Goal: Information Seeking & Learning: Learn about a topic

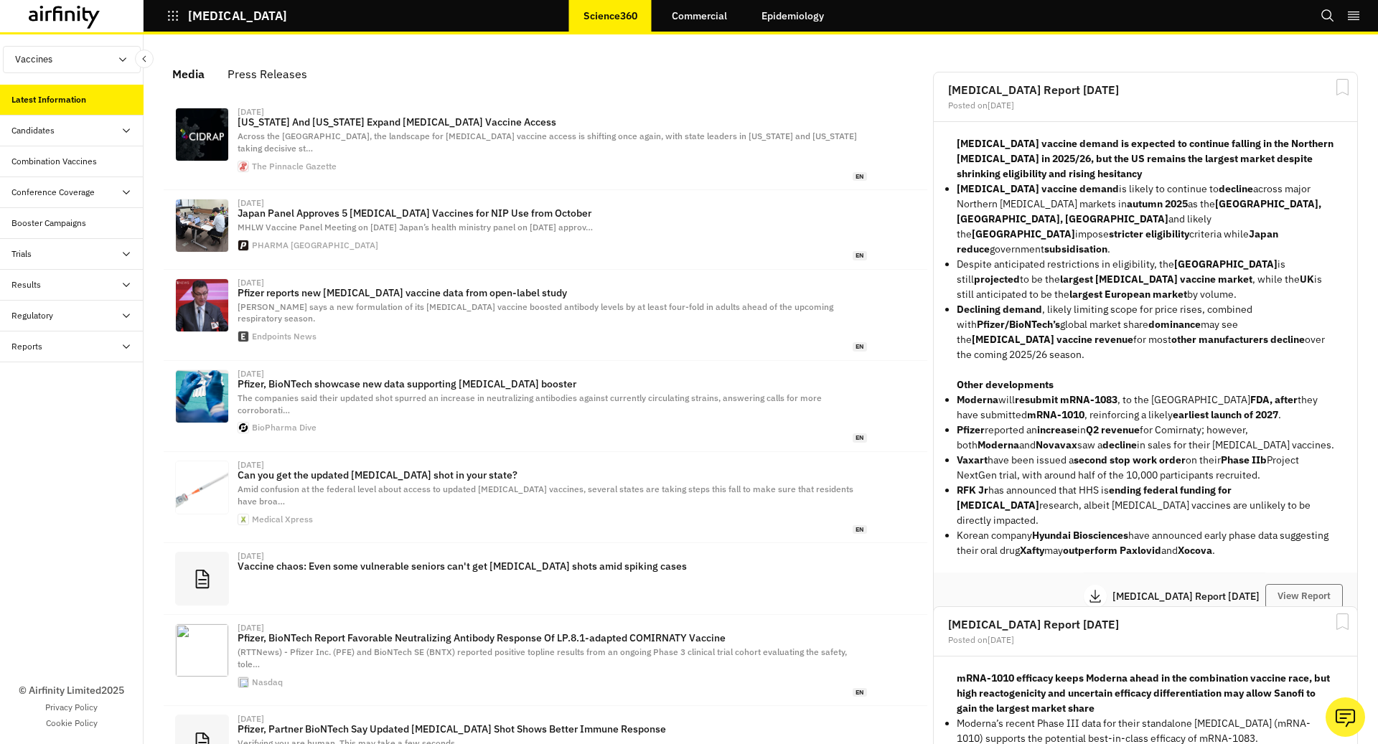
scroll to position [893, 431]
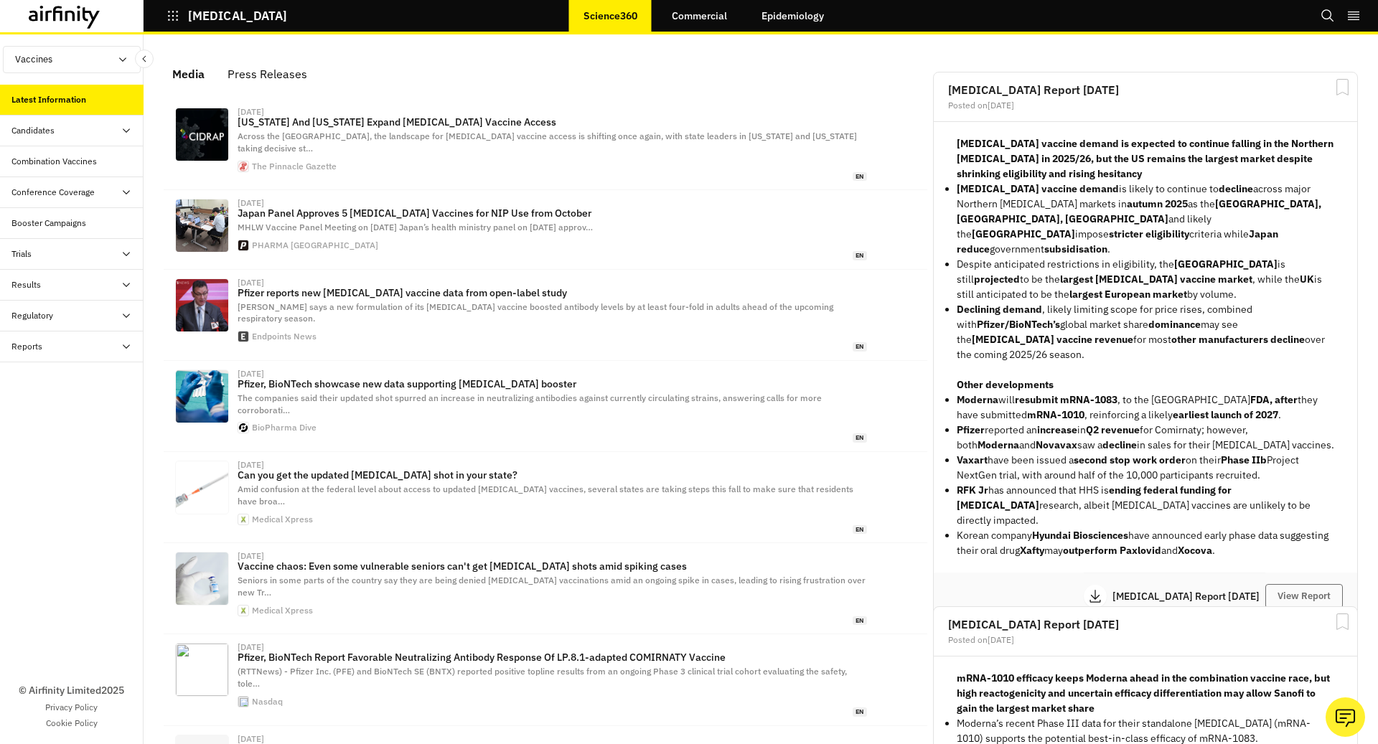
click at [164, 14] on div "[MEDICAL_DATA]" at bounding box center [216, 16] width 144 height 24
click at [173, 17] on icon "button" at bounding box center [173, 15] width 13 height 13
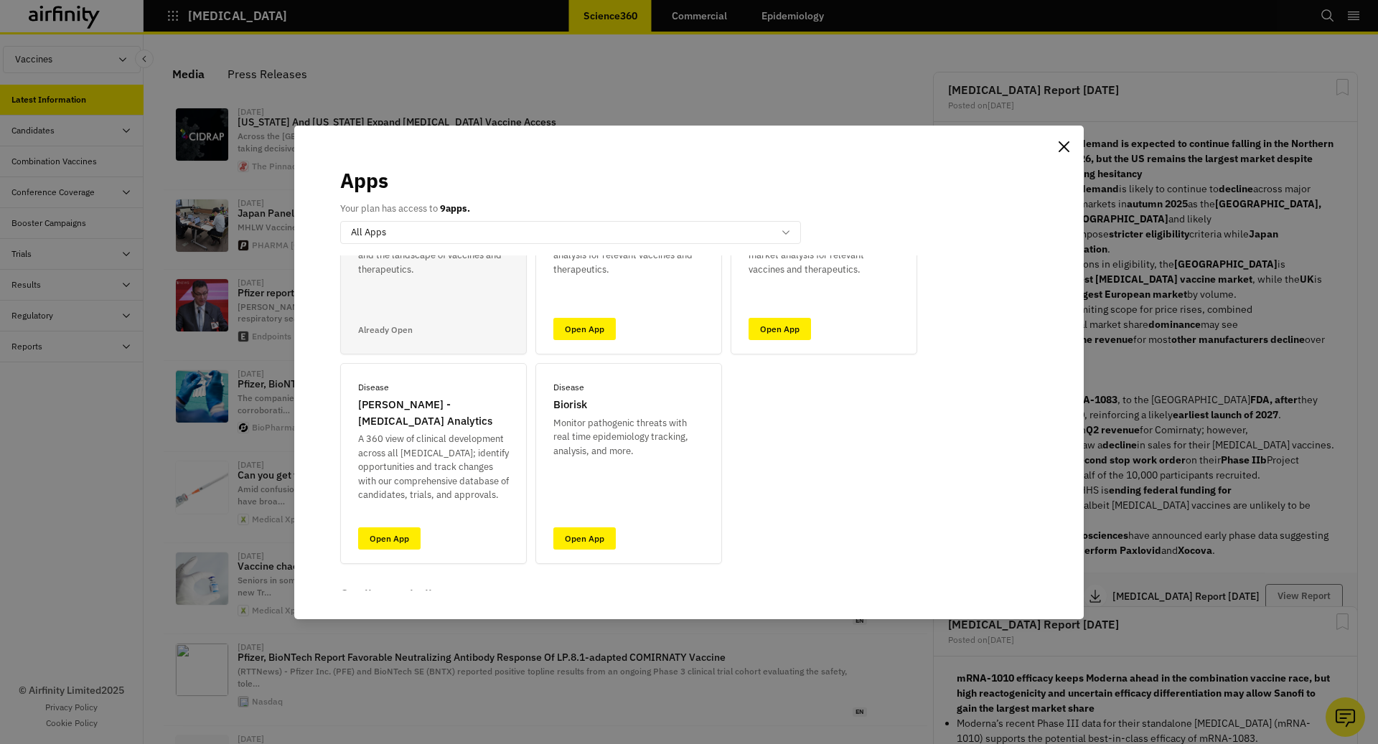
scroll to position [144, 0]
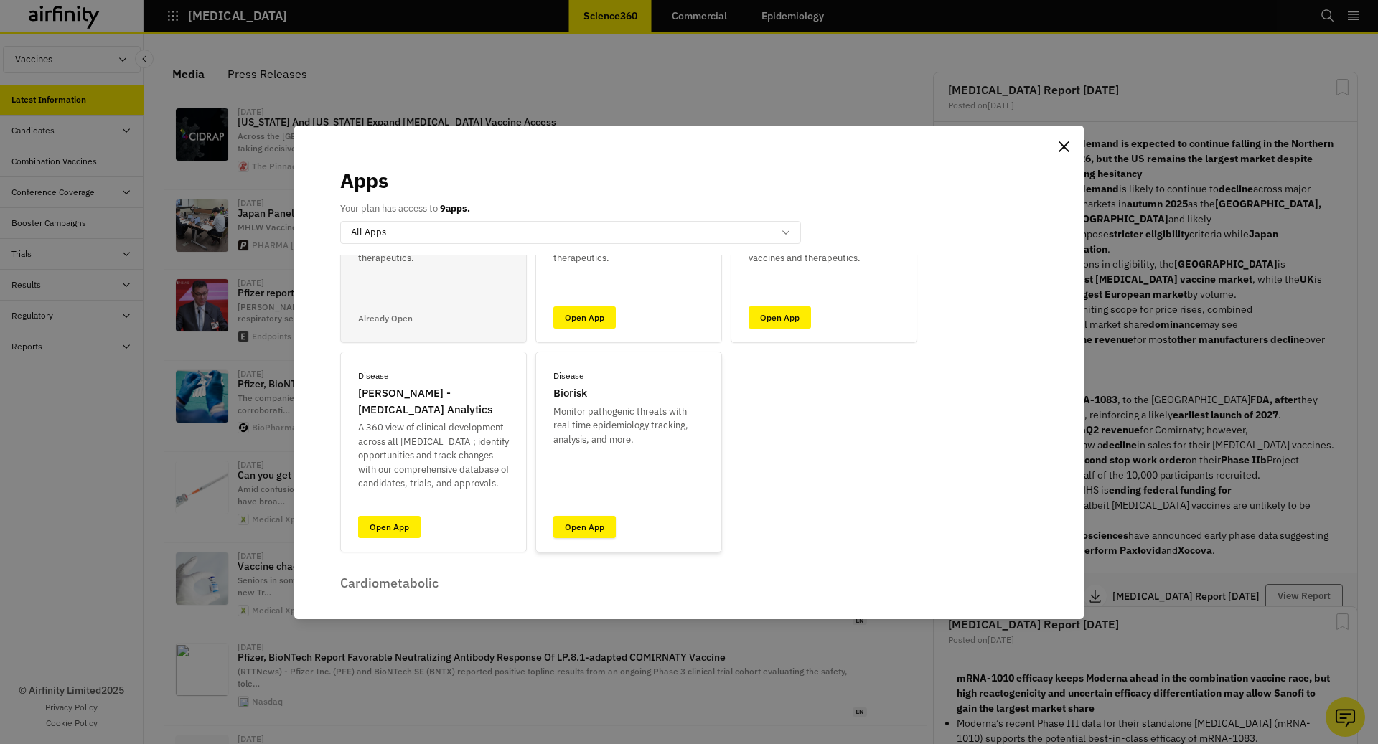
click at [591, 528] on link "Open App" at bounding box center [584, 527] width 62 height 22
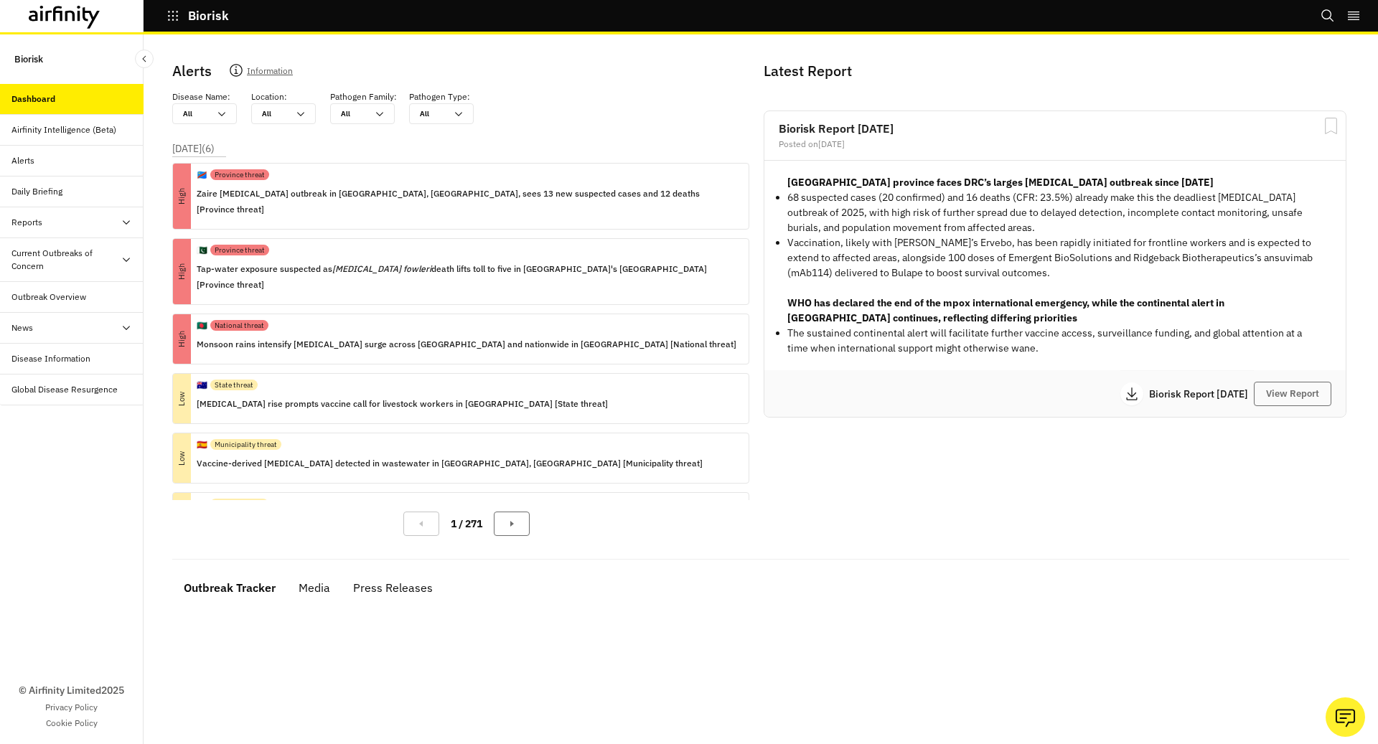
click at [53, 228] on div "Reports" at bounding box center [72, 222] width 144 height 31
click at [53, 252] on div "Reports" at bounding box center [83, 253] width 121 height 13
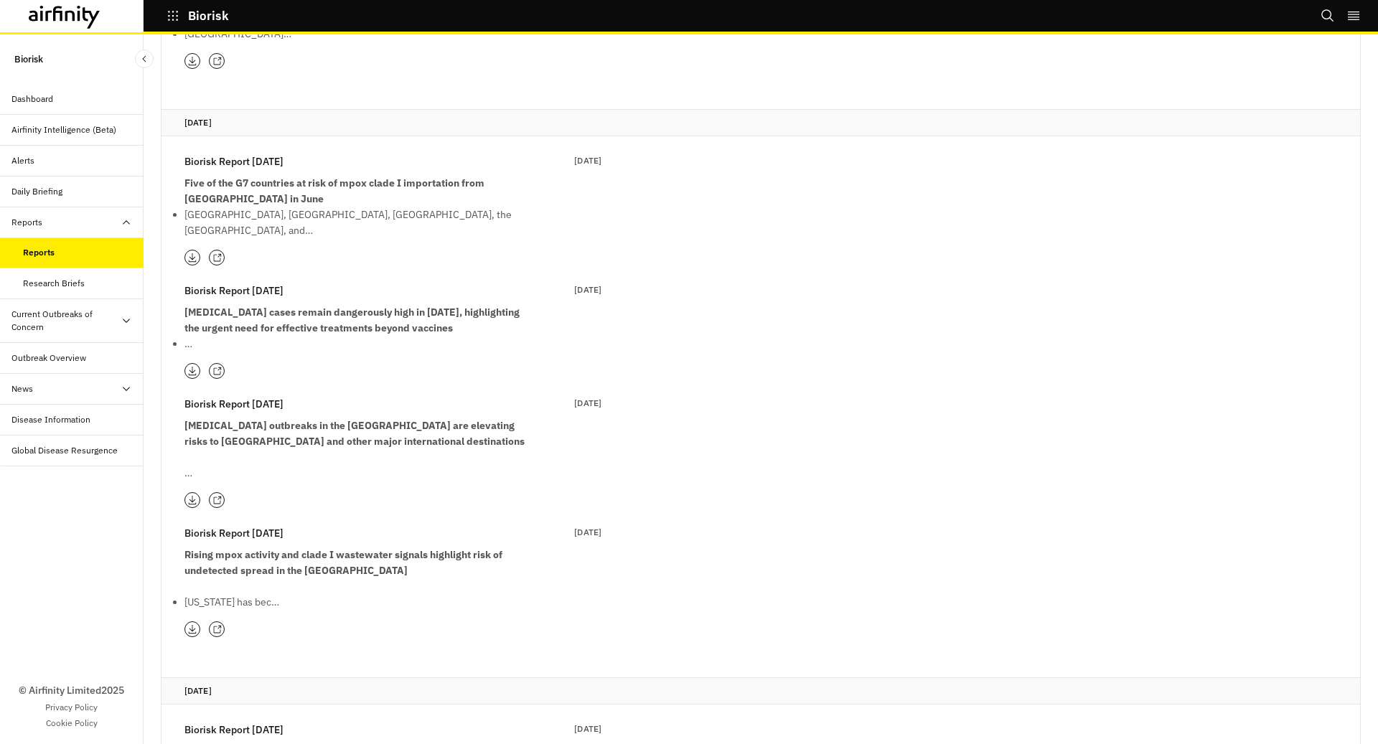
scroll to position [1523, 0]
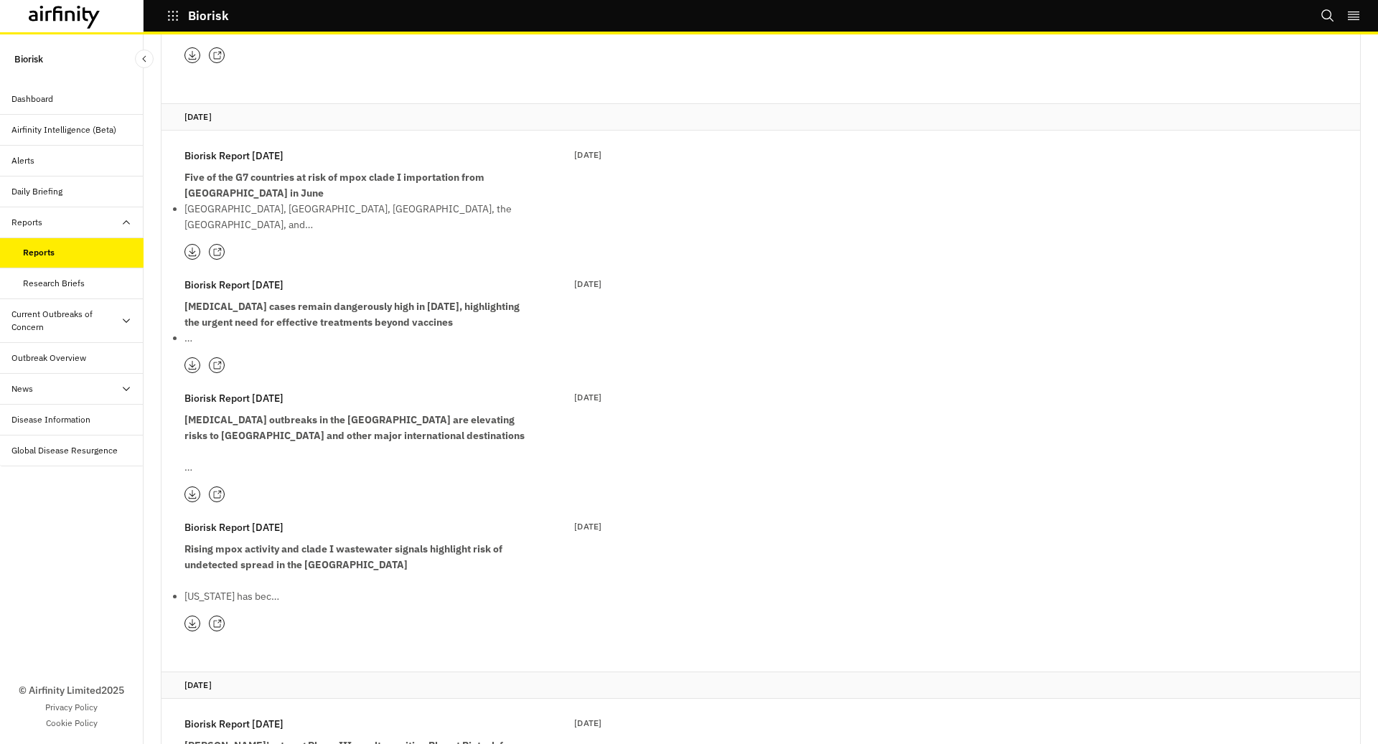
click at [214, 361] on icon at bounding box center [216, 365] width 9 height 9
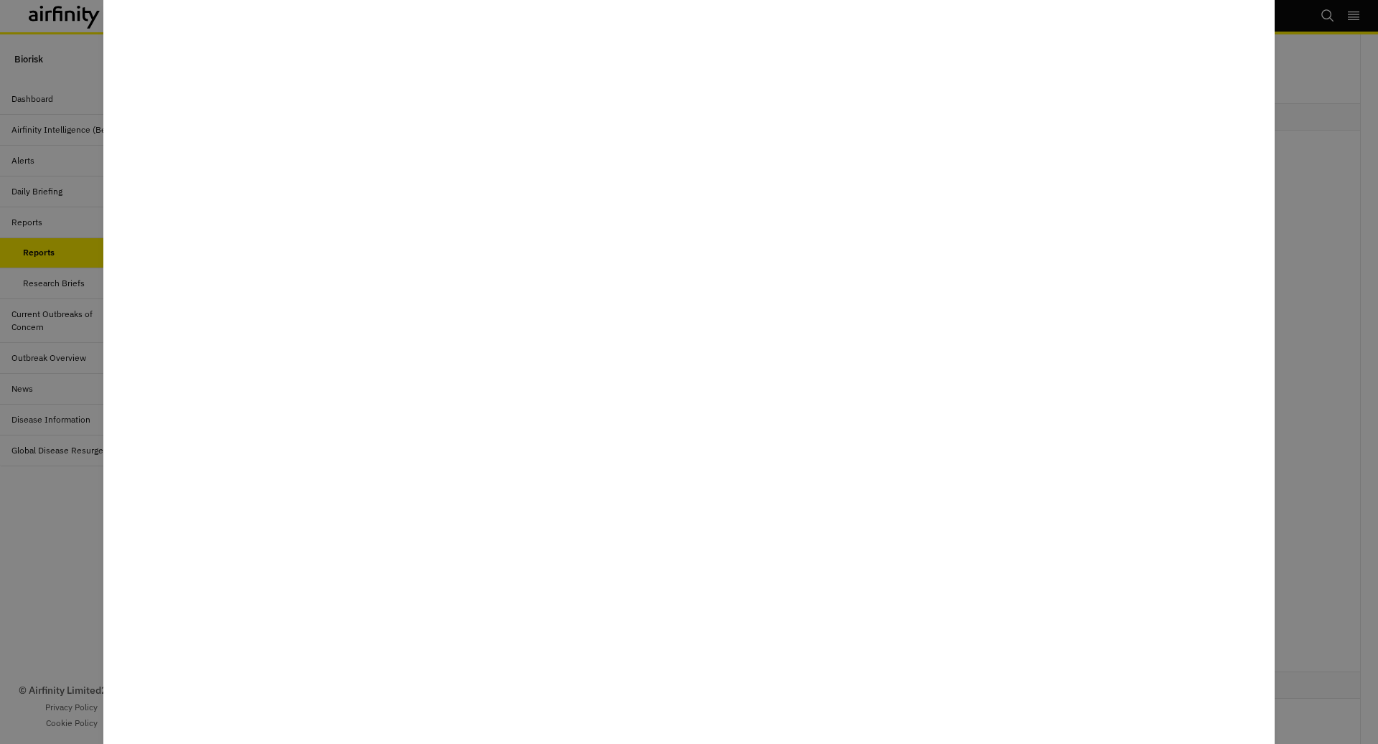
click at [52, 621] on div at bounding box center [689, 372] width 1378 height 744
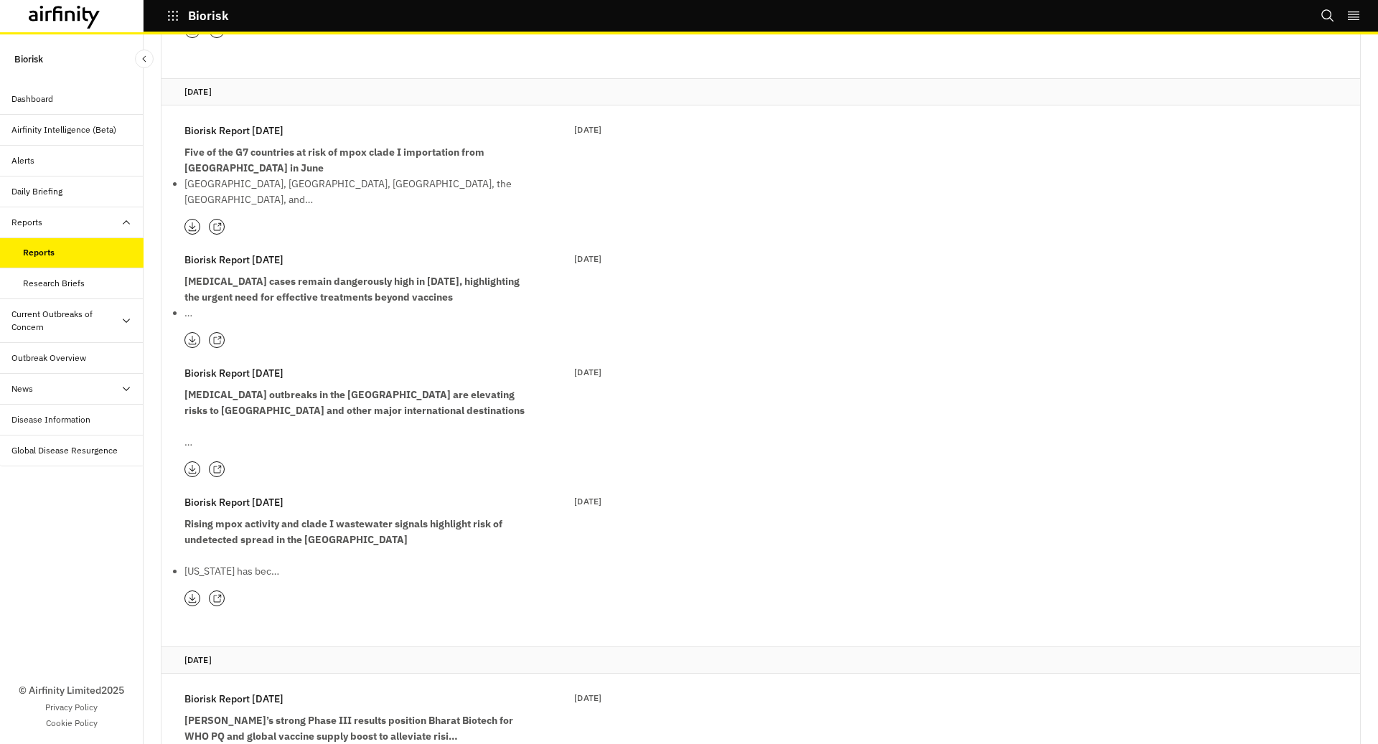
scroll to position [1572, 0]
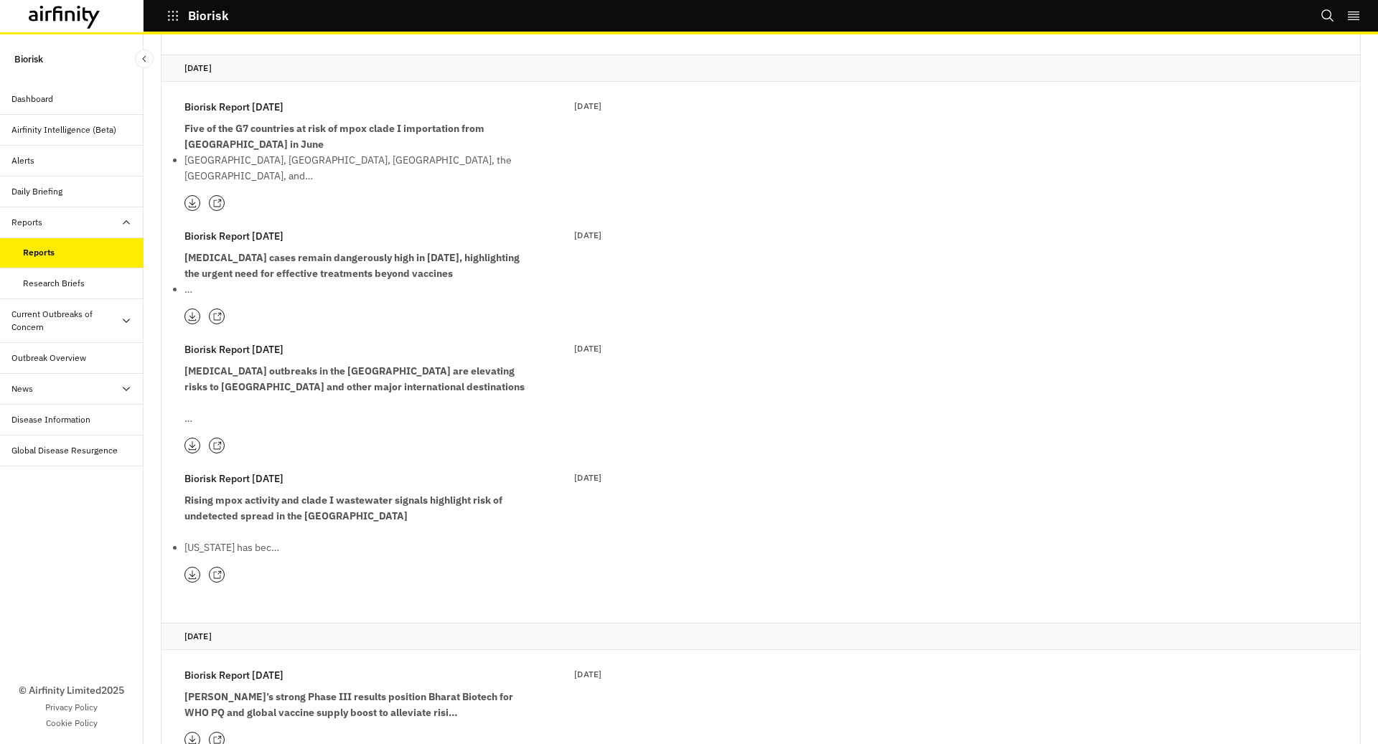
click at [214, 442] on icon at bounding box center [216, 446] width 9 height 9
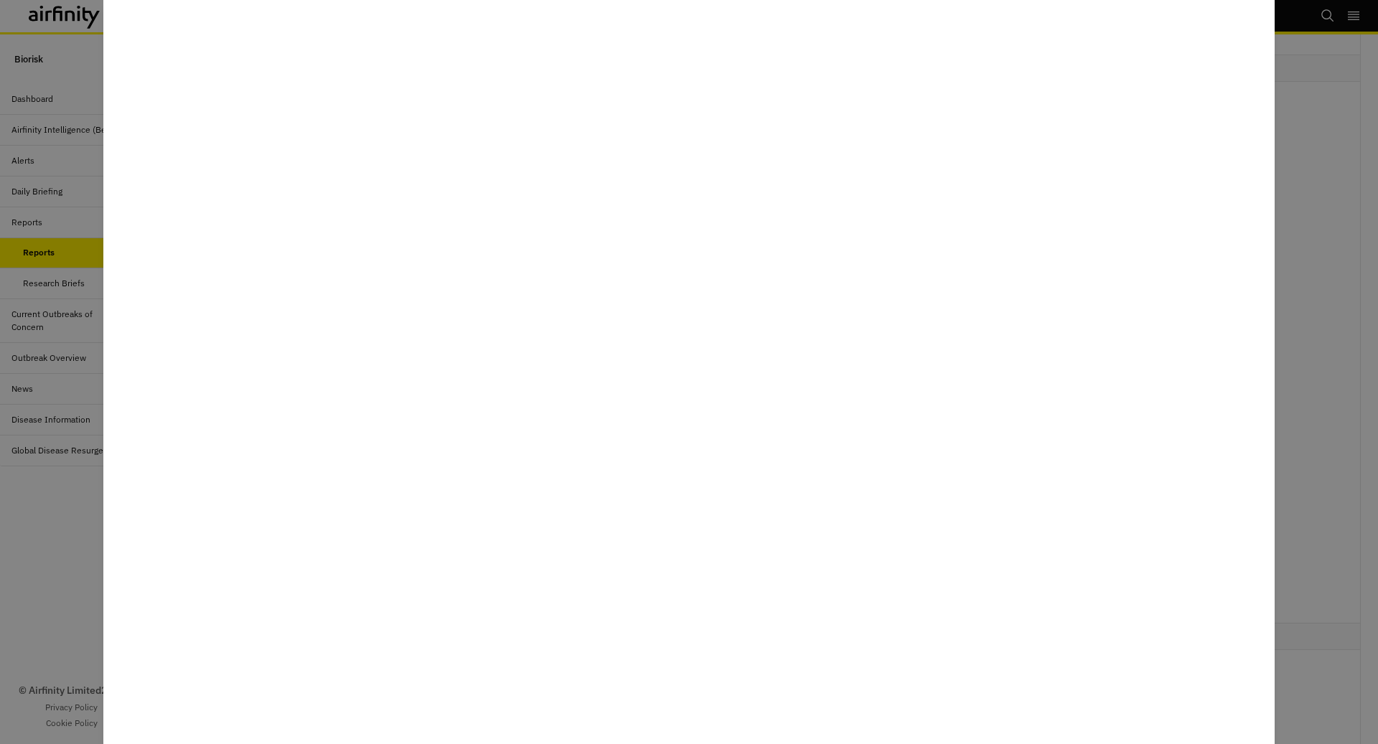
click at [67, 625] on div at bounding box center [689, 372] width 1378 height 744
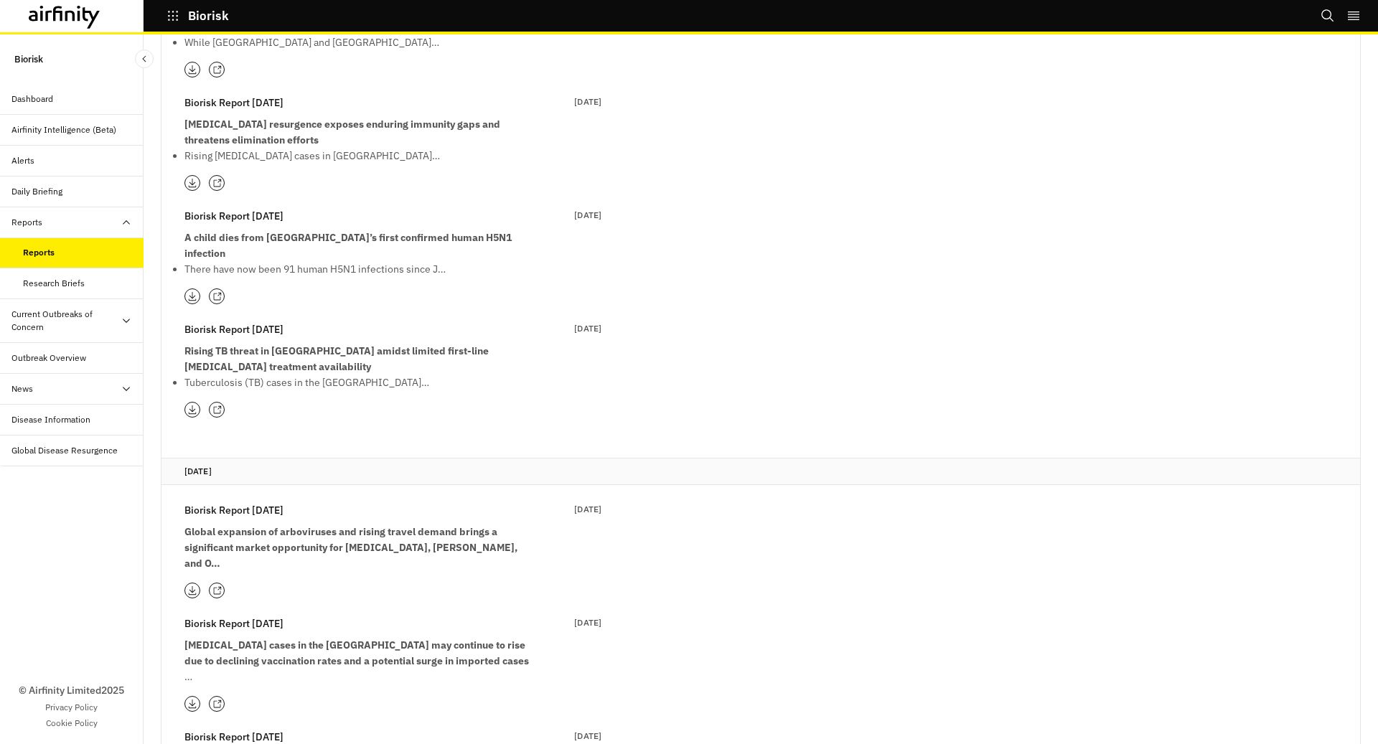
scroll to position [2903, 0]
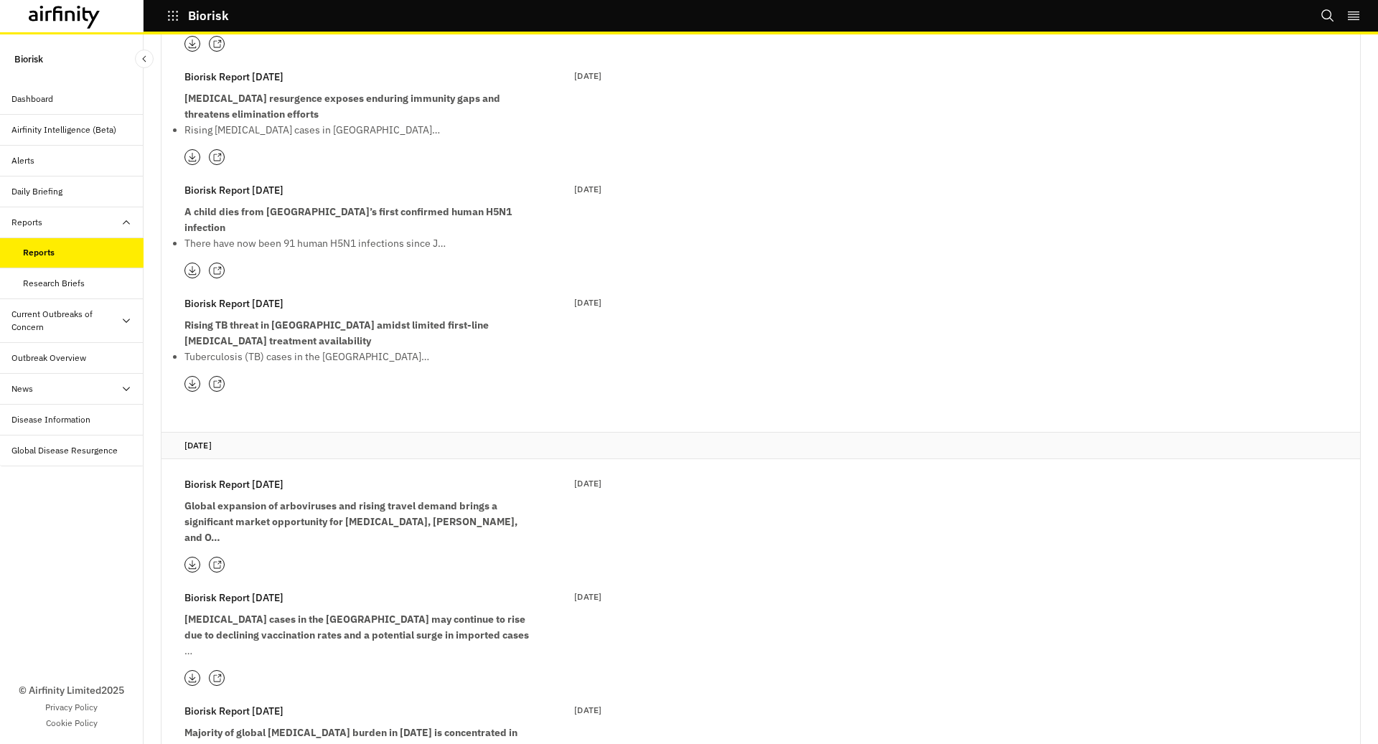
click at [212, 561] on icon at bounding box center [216, 565] width 9 height 9
